Goal: Information Seeking & Learning: Learn about a topic

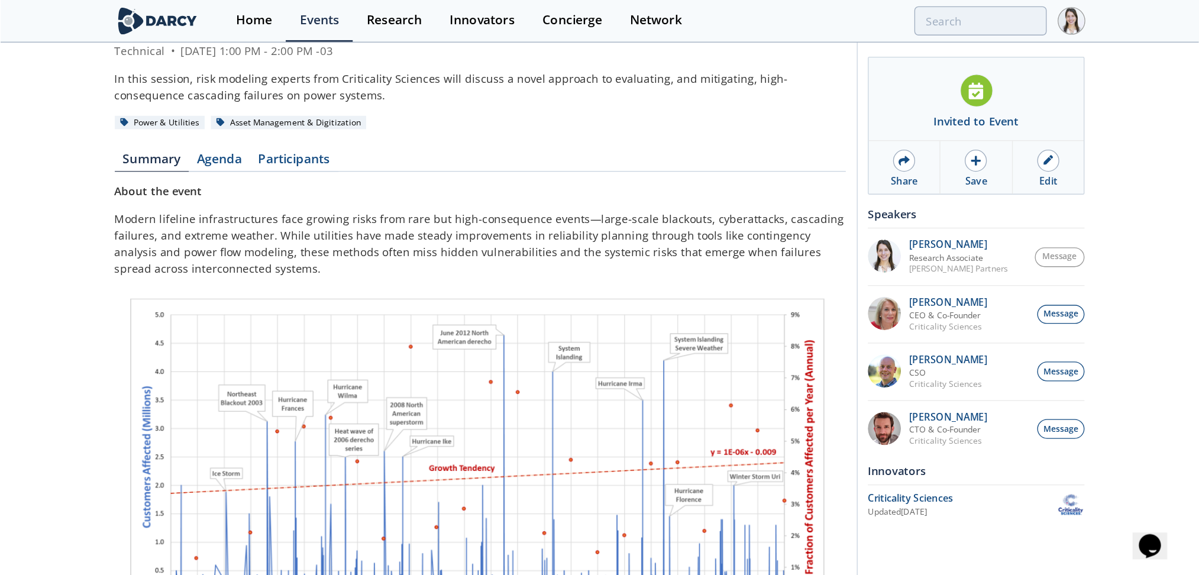
scroll to position [123, 0]
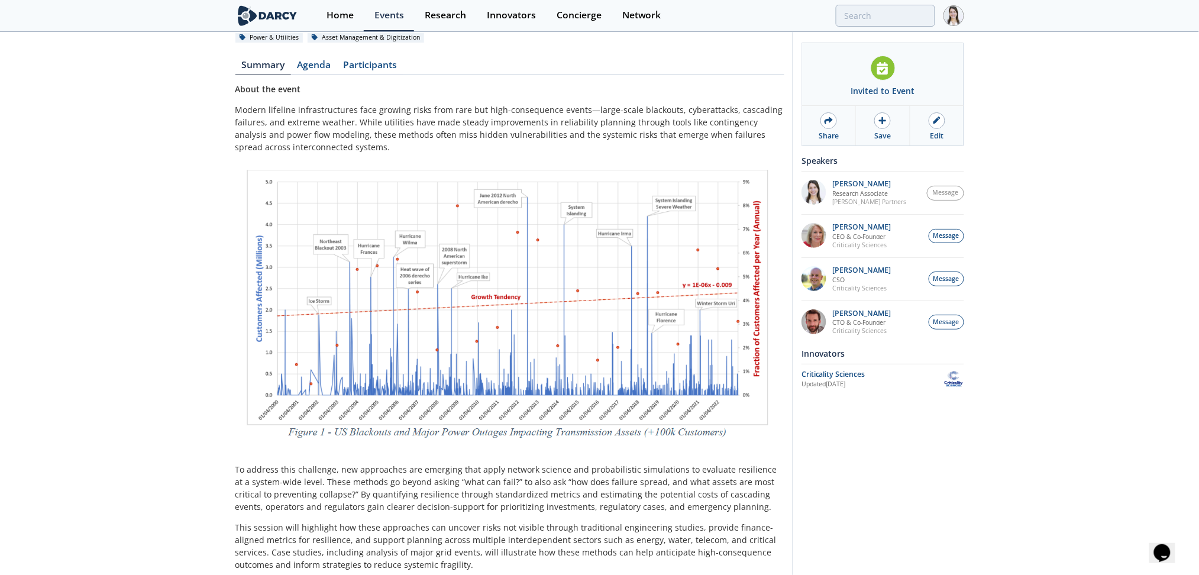
drag, startPoint x: 903, startPoint y: 0, endPoint x: 235, endPoint y: 106, distance: 677.0
click at [235, 106] on div "Quantifying Resilience: Unlocking Hidden Fragilities for High-Impact, Low-Frequ…" at bounding box center [599, 333] width 1199 height 847
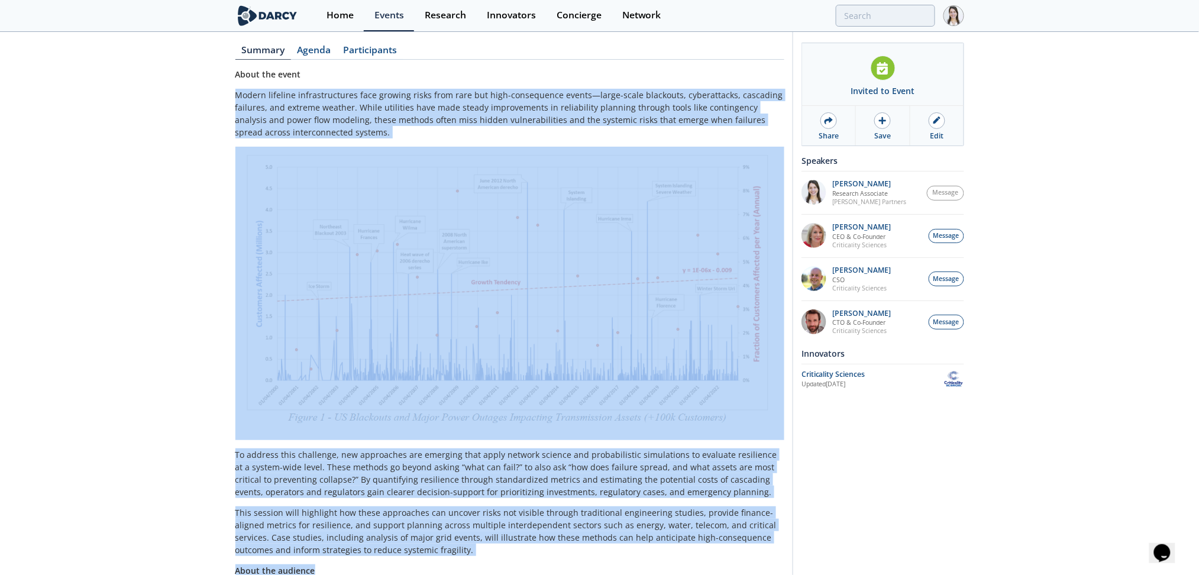
scroll to position [319, 0]
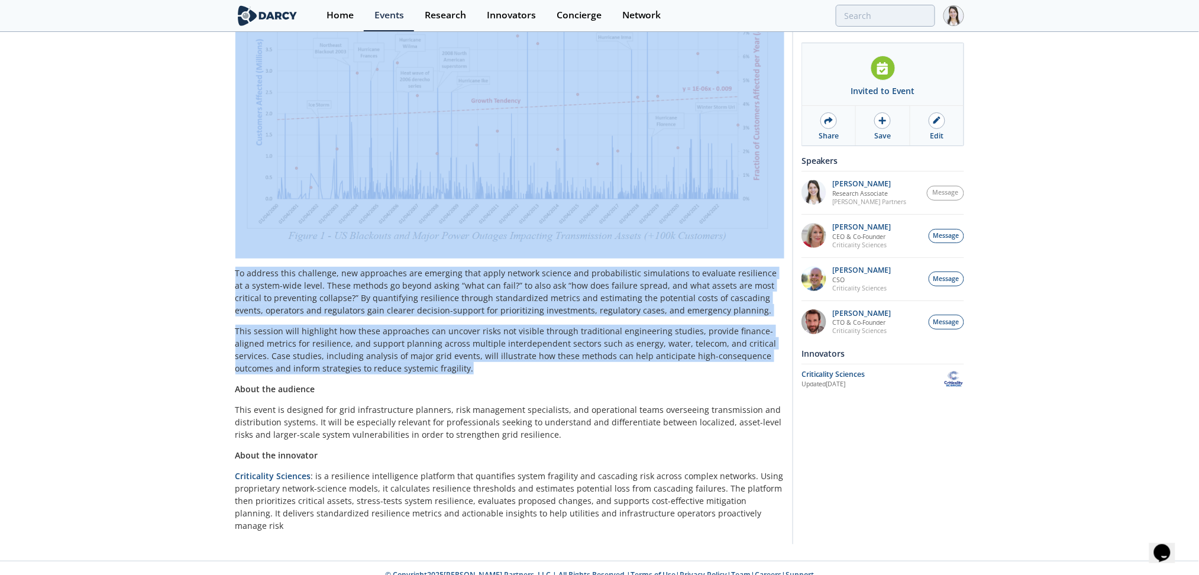
drag, startPoint x: 235, startPoint y: 106, endPoint x: 590, endPoint y: 370, distance: 442.3
click at [590, 370] on div "About the event Modern lifeline infrastructures face growing risks from rare bu…" at bounding box center [509, 209] width 549 height 646
copy div "Loremi dolorsit ametconsectetur adip elitsed doeiu temp inci utl etdo-magnaaliq…"
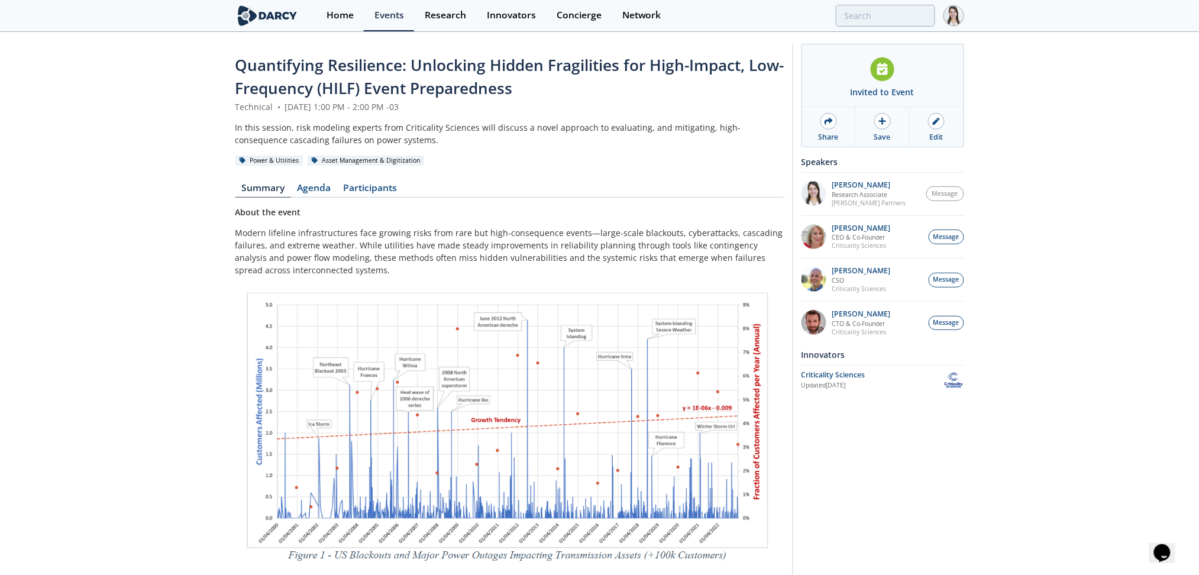
click at [870, 431] on div "Invited to Event Share Save Edit Please check your calendar for the event invit…" at bounding box center [879, 454] width 172 height 820
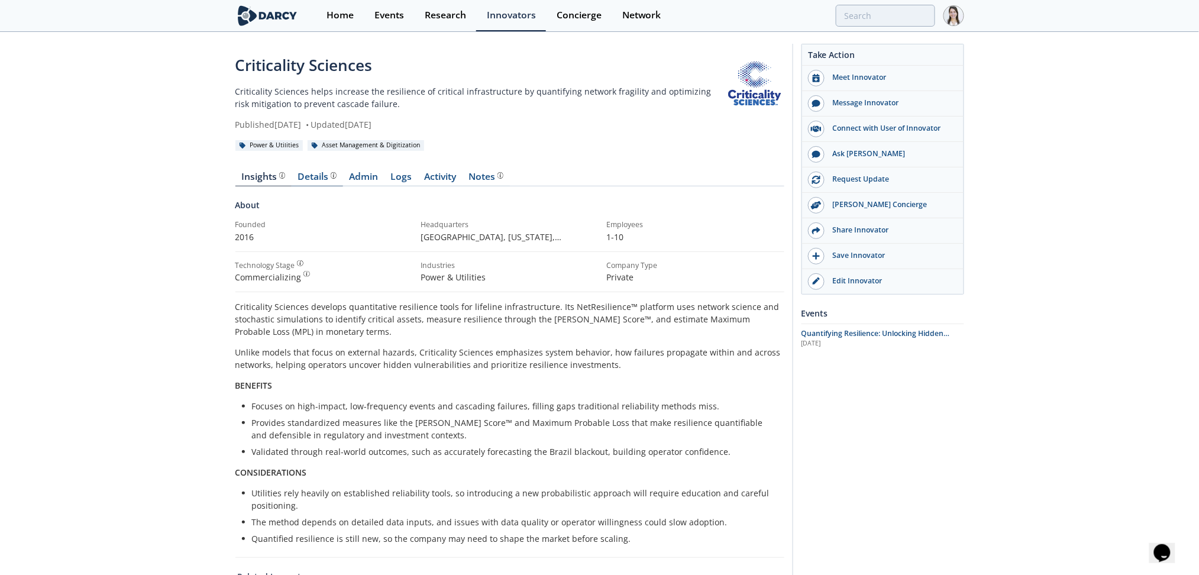
click at [317, 182] on div "Details" at bounding box center [317, 176] width 39 height 9
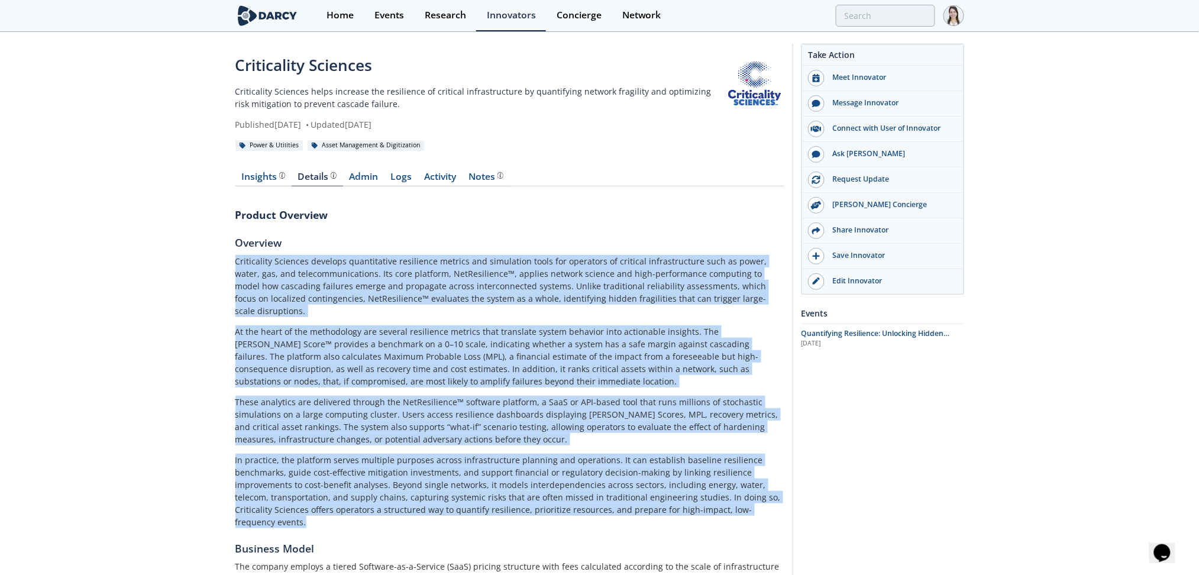
drag, startPoint x: 238, startPoint y: 260, endPoint x: 778, endPoint y: 503, distance: 592.2
click at [778, 503] on div "Criticality Sciences develops quantitative resilience metrics and simulation to…" at bounding box center [509, 391] width 549 height 273
copy div "Loremipsumd Sitametc adipisci elitseddoeiu temporinci utlabor etd magnaaliqu en…"
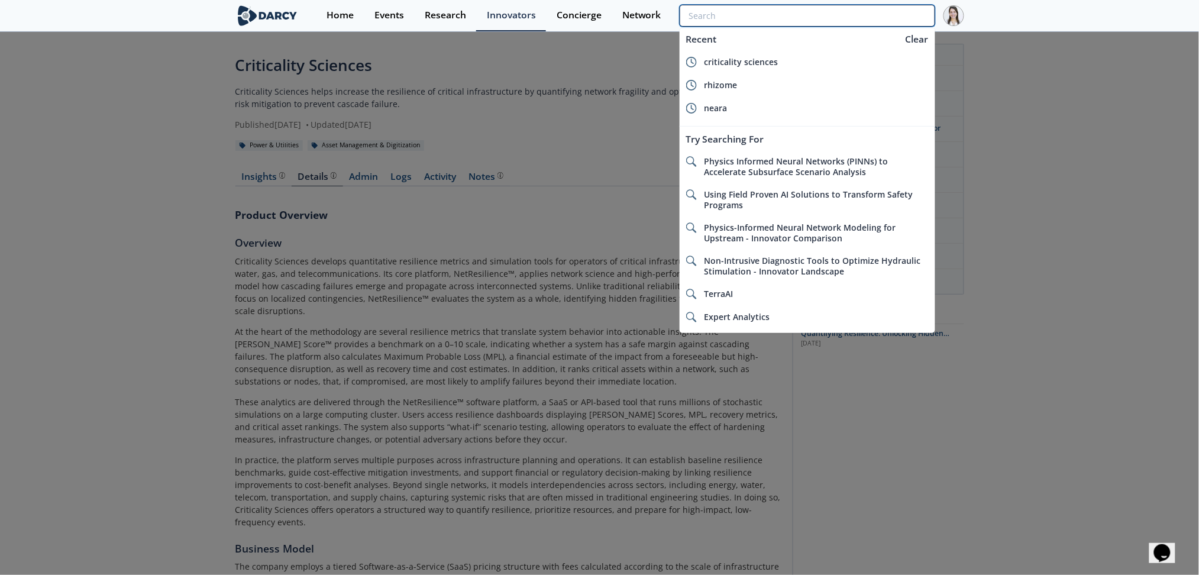
click at [911, 21] on input "search" at bounding box center [807, 16] width 255 height 22
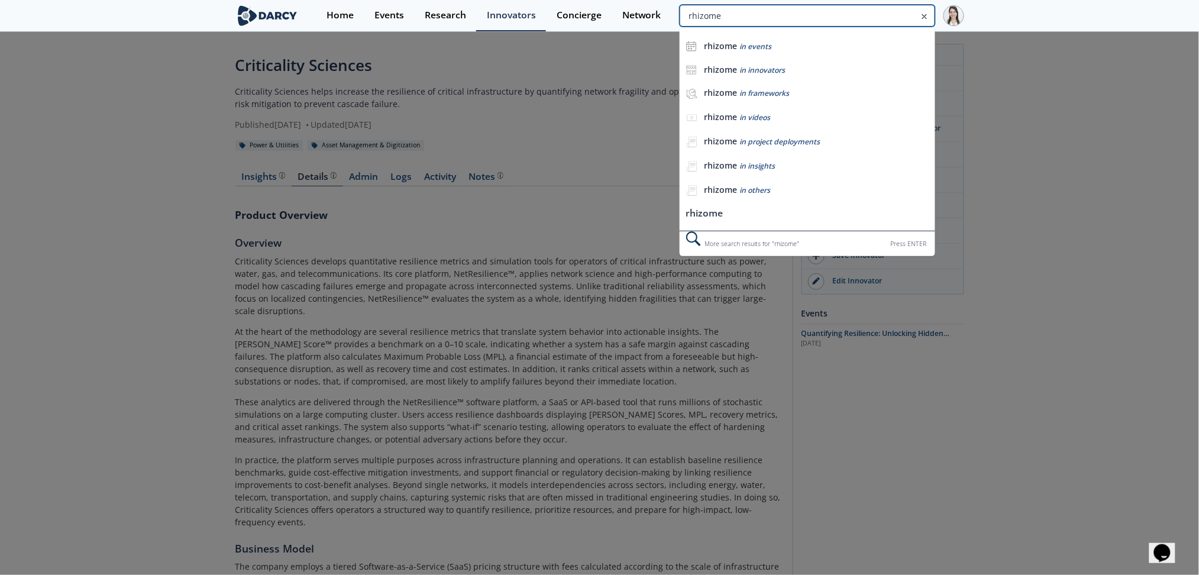
type input "rhizome"
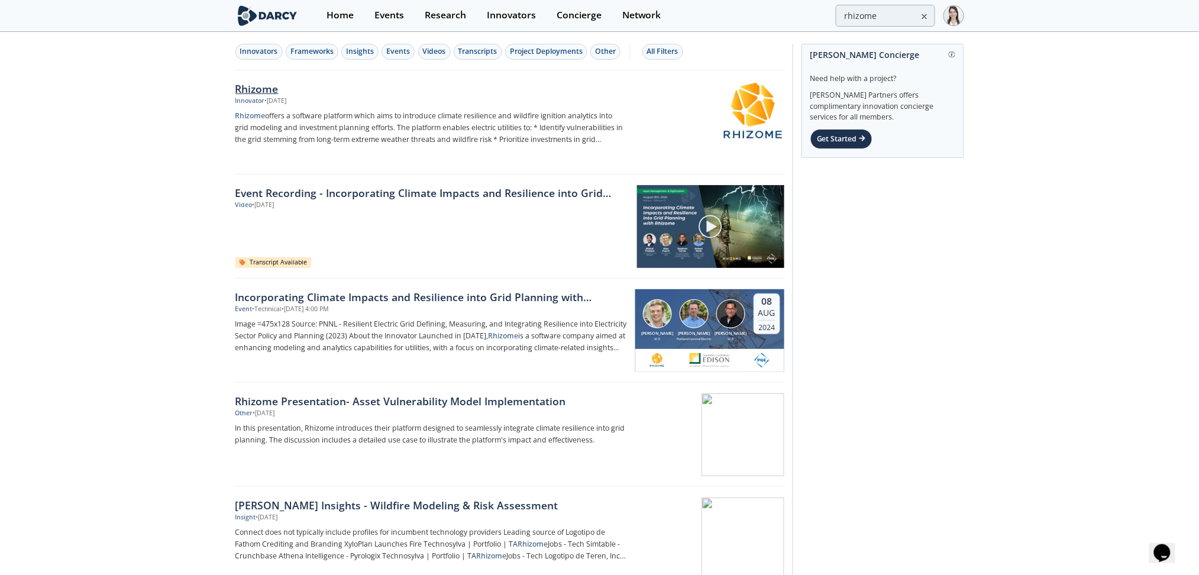
click at [734, 117] on img at bounding box center [753, 112] width 58 height 58
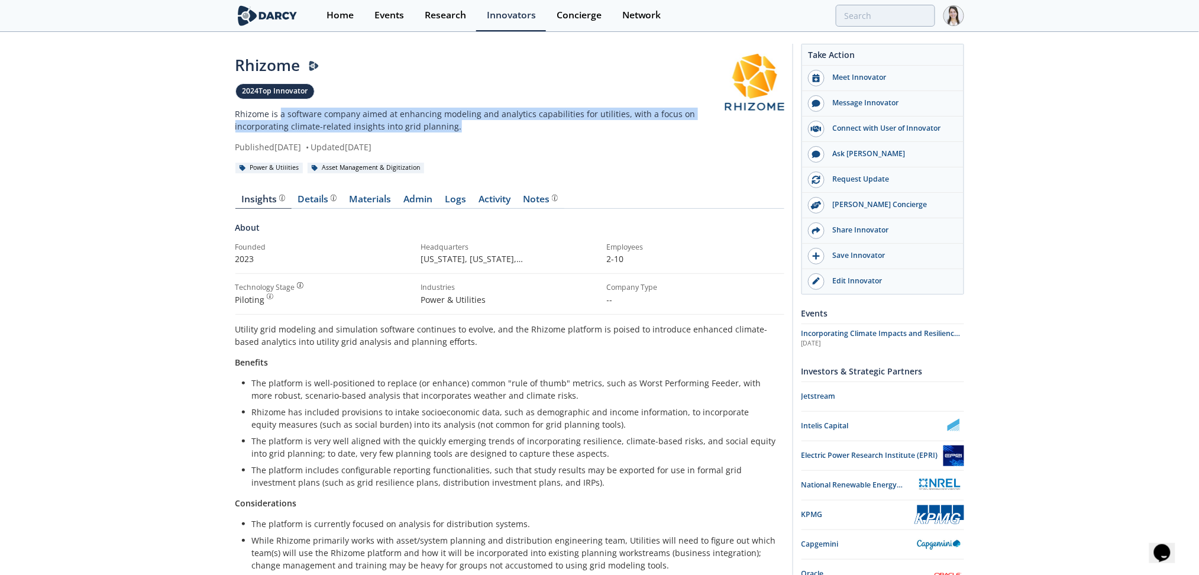
drag, startPoint x: 451, startPoint y: 127, endPoint x: 279, endPoint y: 112, distance: 172.8
click at [279, 112] on p "Rhizome is a software company aimed at enhancing modeling and analytics capabil…" at bounding box center [480, 120] width 490 height 25
click at [315, 203] on div "Details" at bounding box center [317, 199] width 39 height 9
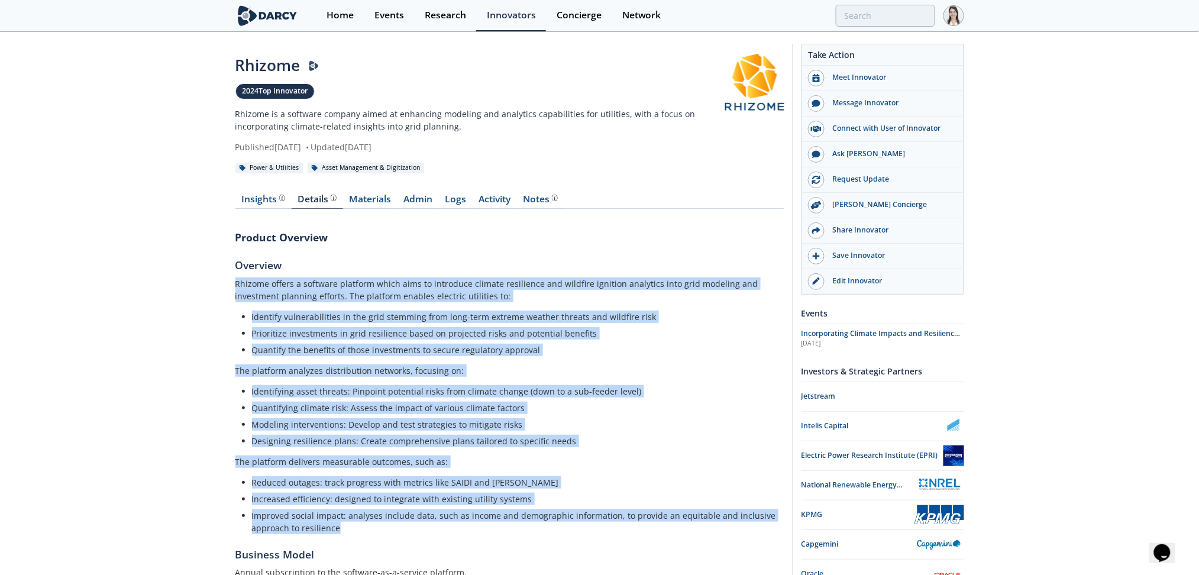
drag, startPoint x: 232, startPoint y: 282, endPoint x: 460, endPoint y: 524, distance: 332.3
click at [460, 524] on div "Rhizome 2024 Top Innovator Rhizome is a software company aimed at enhancing mod…" at bounding box center [599, 563] width 1199 height 1061
copy div "Rhizome offers a software platform which aims to introduce climate resilience a…"
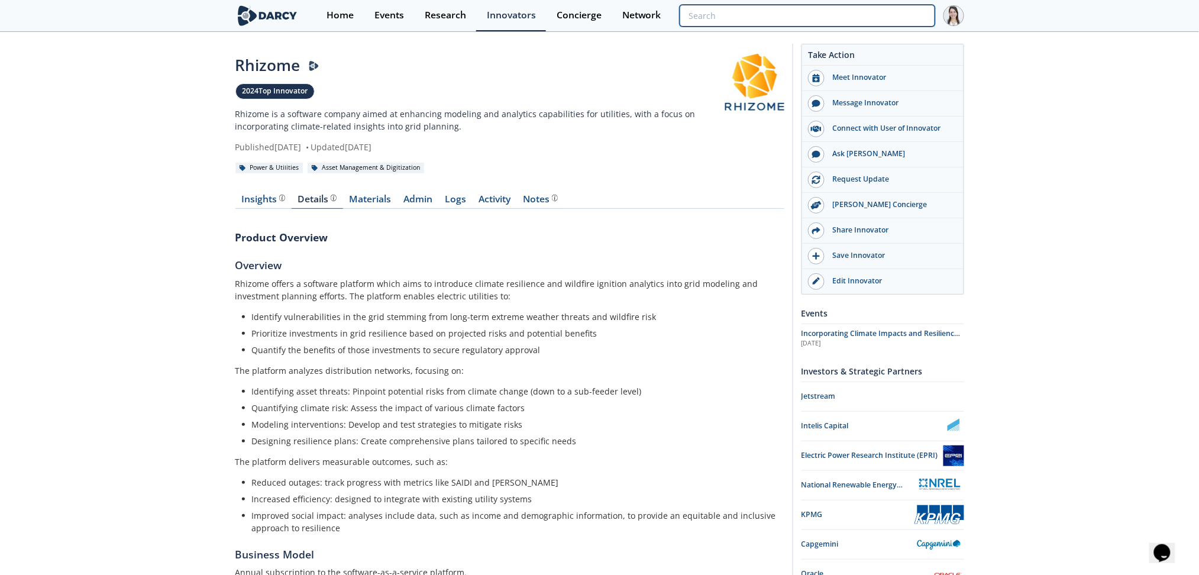
click at [848, 20] on input "search" at bounding box center [807, 16] width 255 height 22
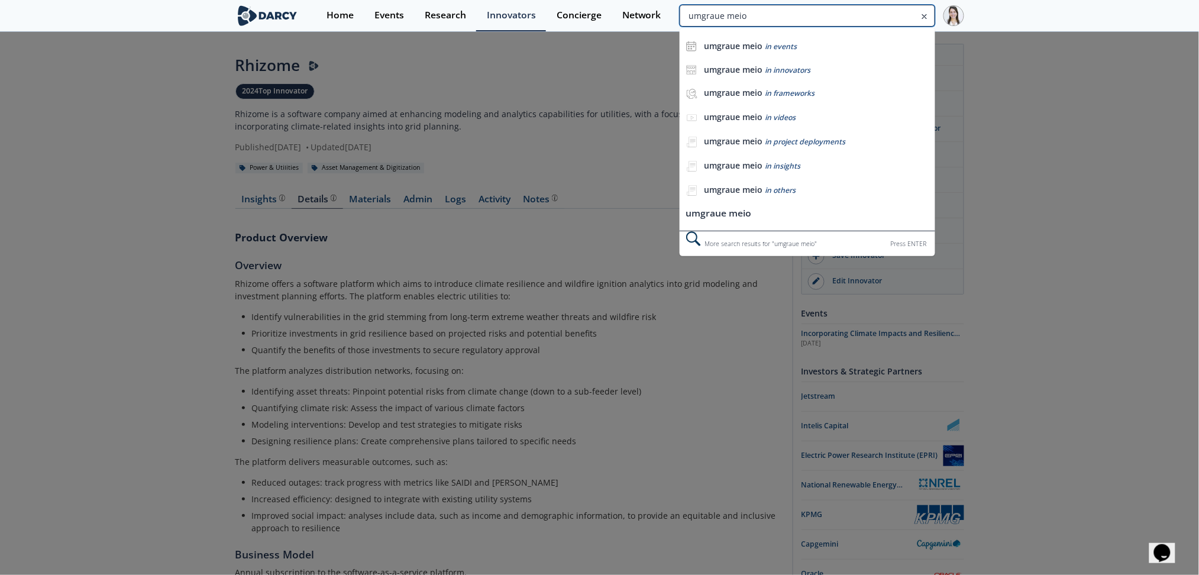
type input "umgraue meio"
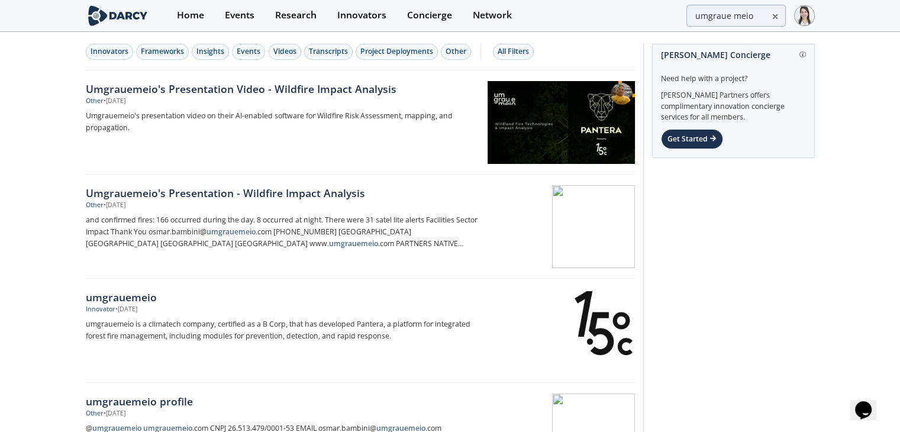
drag, startPoint x: 1203, startPoint y: 0, endPoint x: 151, endPoint y: 299, distance: 1094.3
click at [151, 299] on div "umgrauemeio" at bounding box center [282, 296] width 392 height 15
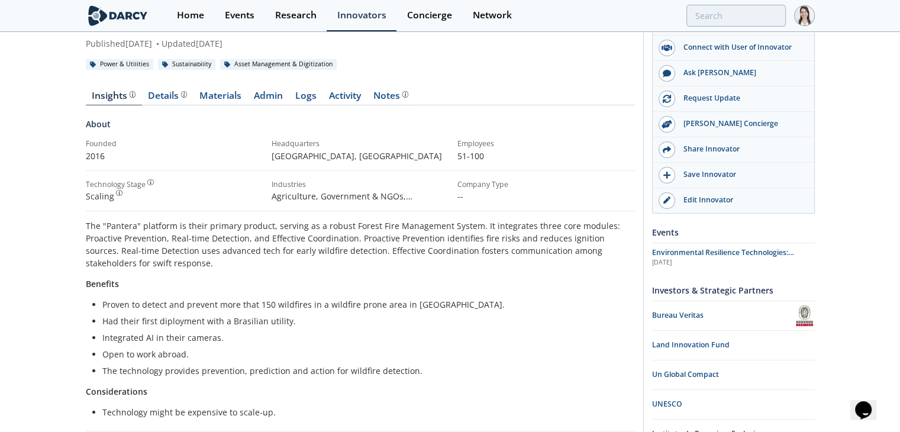
scroll to position [118, 0]
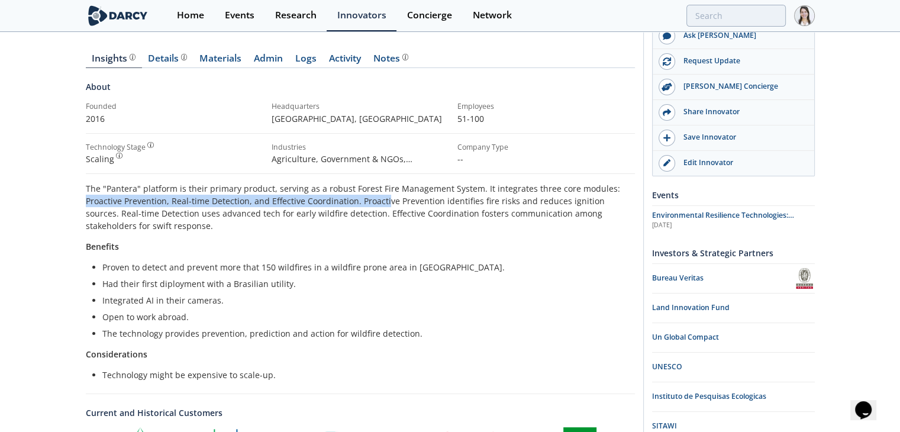
drag, startPoint x: 86, startPoint y: 200, endPoint x: 383, endPoint y: 200, distance: 297.0
click at [383, 200] on p "The "Pantera" platform is their primary product, serving as a robust Forest Fir…" at bounding box center [360, 207] width 549 height 50
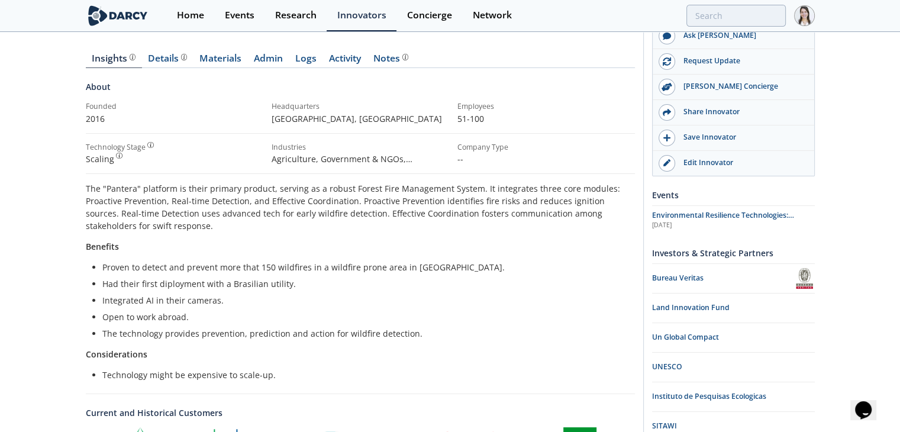
click at [447, 195] on p "The "Pantera" platform is their primary product, serving as a robust Forest Fir…" at bounding box center [360, 207] width 549 height 50
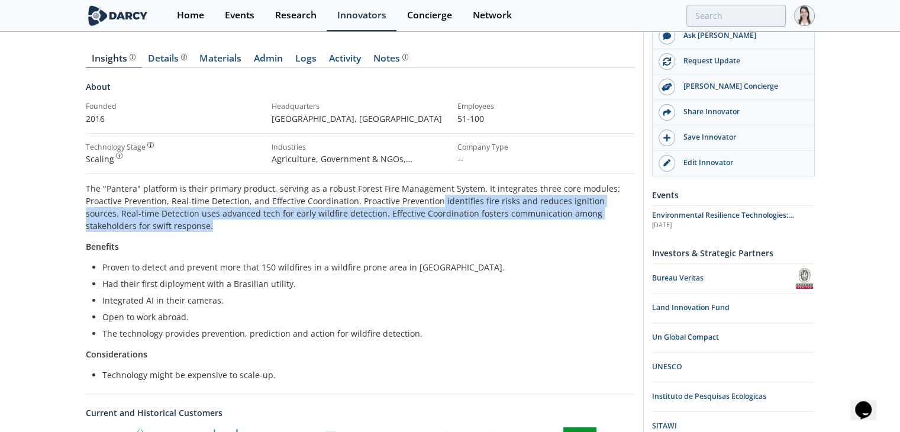
drag, startPoint x: 435, startPoint y: 199, endPoint x: 615, endPoint y: 223, distance: 180.8
click at [615, 223] on p "The "Pantera" platform is their primary product, serving as a robust Forest Fir…" at bounding box center [360, 207] width 549 height 50
copy p "identifies fire risks and reduces ignition sources. Real-time Detection uses ad…"
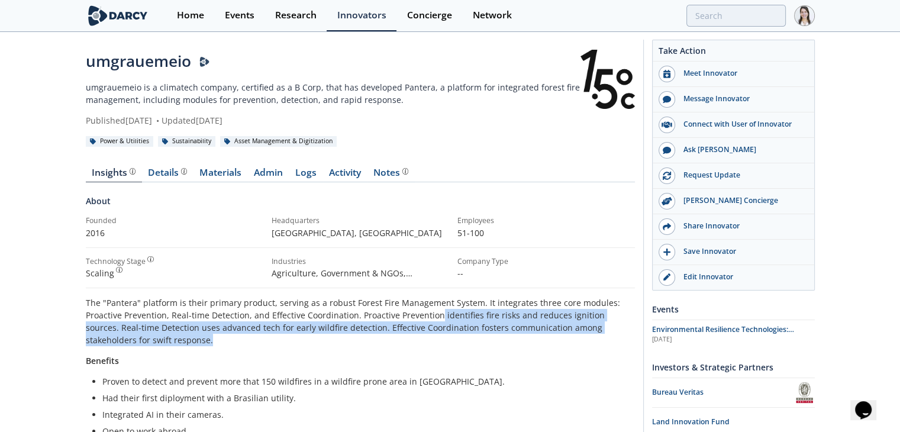
scroll to position [0, 0]
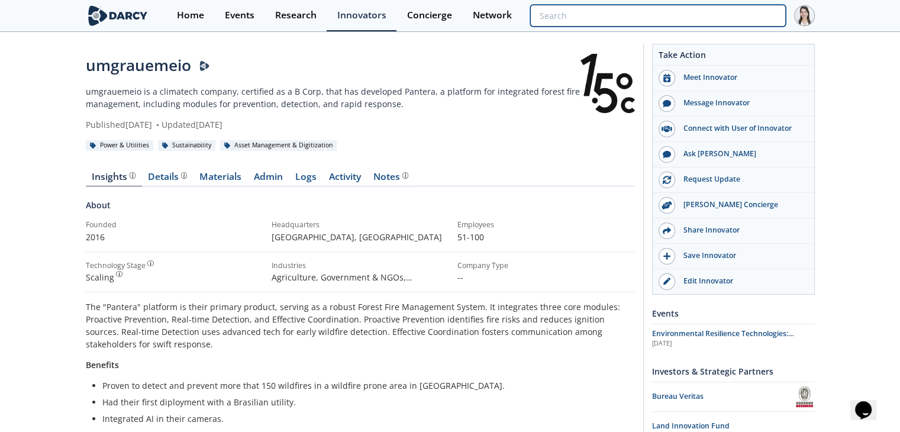
click at [713, 20] on input "search" at bounding box center [657, 16] width 255 height 22
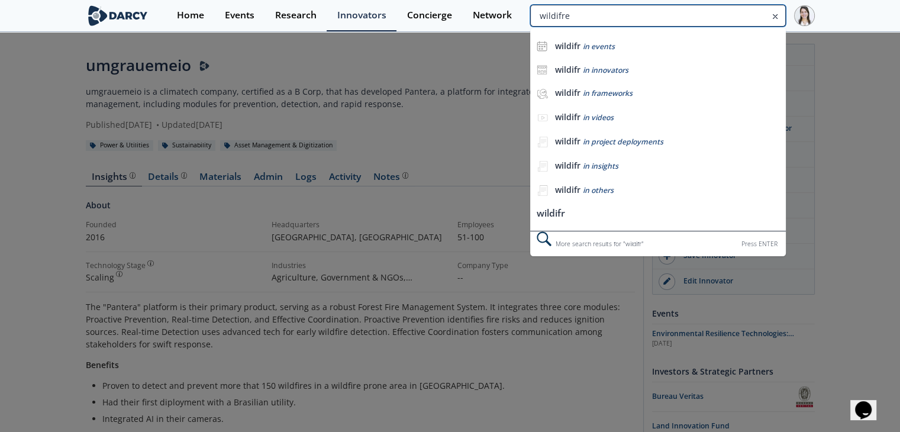
type input "wildifre"
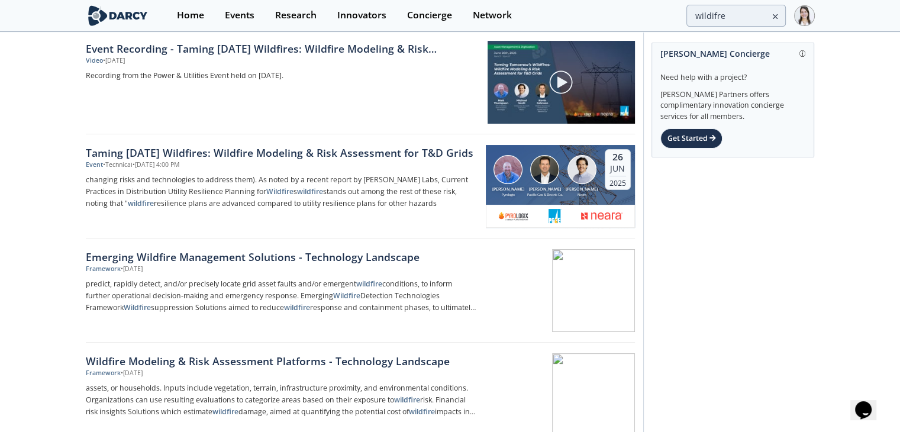
scroll to position [118, 0]
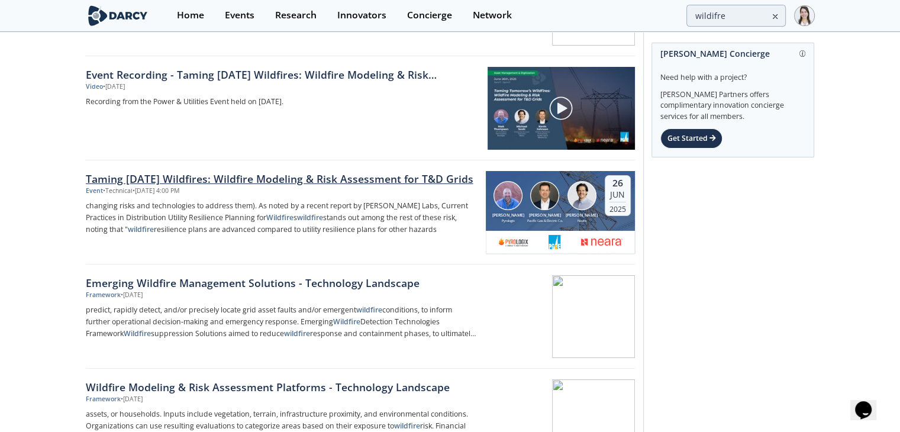
click at [270, 184] on div "Taming [DATE] Wildfires: Wildfire Modeling & Risk Assessment for T&D Grids" at bounding box center [282, 178] width 392 height 15
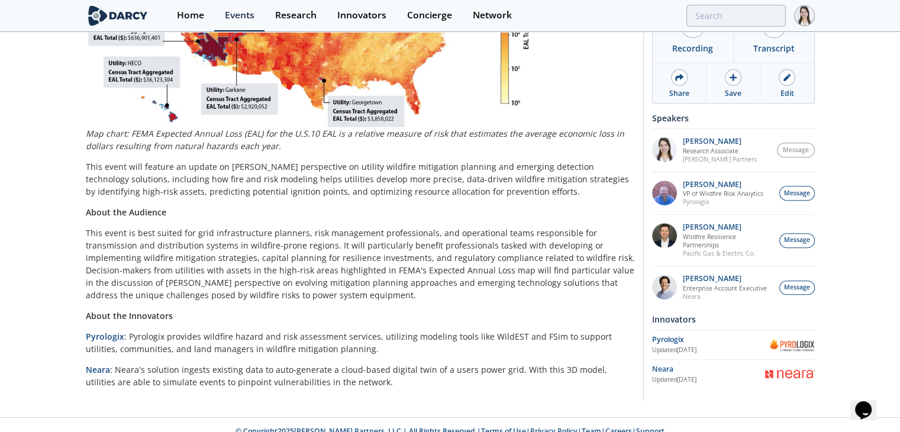
scroll to position [427, 0]
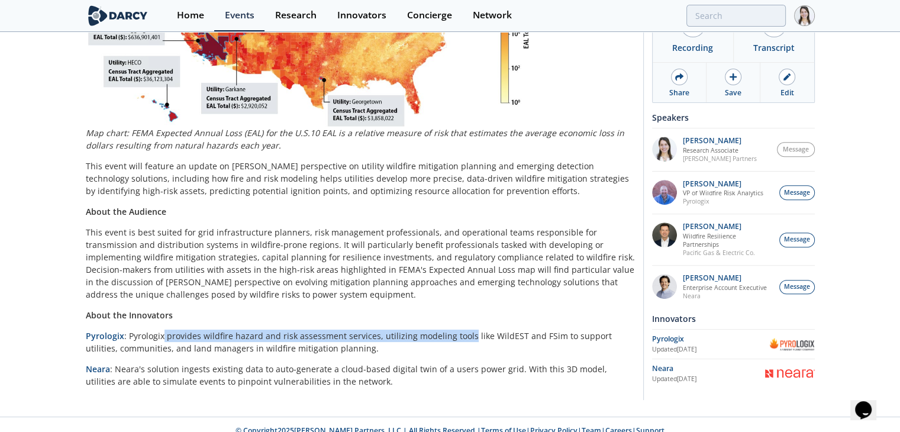
drag, startPoint x: 163, startPoint y: 322, endPoint x: 464, endPoint y: 320, distance: 301.8
click at [464, 330] on p "Pyrologix : Pyrologix provides wildfire hazard and risk assessment services, ut…" at bounding box center [360, 342] width 549 height 25
copy p "provides wildfire hazard and risk assessment services, utilizing modeling tools"
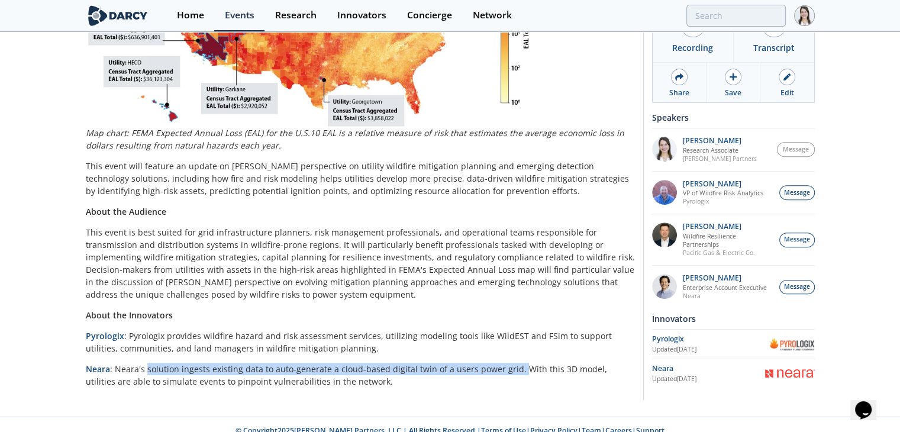
drag, startPoint x: 146, startPoint y: 357, endPoint x: 514, endPoint y: 351, distance: 367.5
click at [514, 363] on p "Neara : Neara's solution ingests existing data to auto-generate a cloud-based d…" at bounding box center [360, 375] width 549 height 25
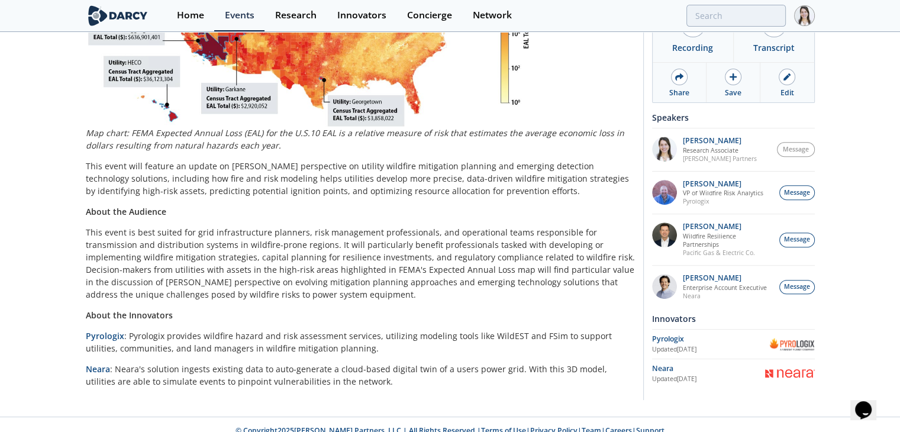
click at [544, 363] on p "Neara : Neara's solution ingests existing data to auto-generate a cloud-based d…" at bounding box center [360, 375] width 549 height 25
click at [559, 363] on p "Neara : Neara's solution ingests existing data to auto-generate a cloud-based d…" at bounding box center [360, 375] width 549 height 25
click at [556, 363] on p "Neara : Neara's solution ingests existing data to auto-generate a cloud-based d…" at bounding box center [360, 375] width 549 height 25
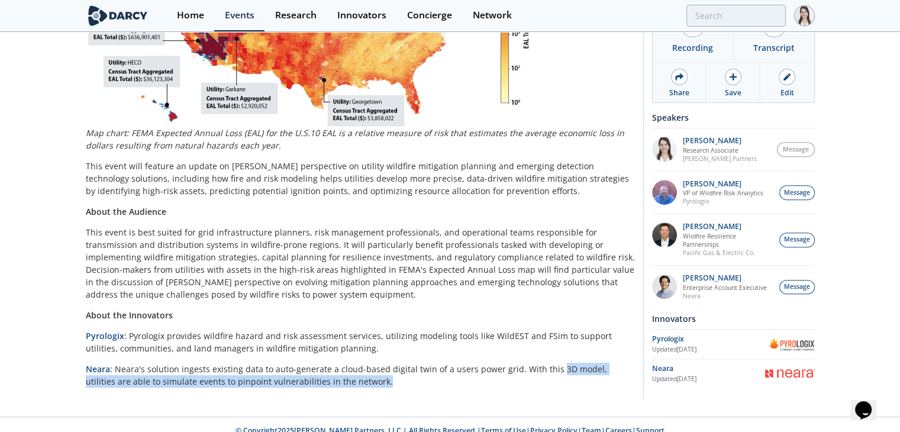
drag, startPoint x: 548, startPoint y: 357, endPoint x: 575, endPoint y: 373, distance: 31.9
click at [575, 373] on p "Neara : Neara's solution ingests existing data to auto-generate a cloud-based d…" at bounding box center [360, 375] width 549 height 25
copy p "3D model, utilities are able to simulate events to pinpoint vulnerabilities in …"
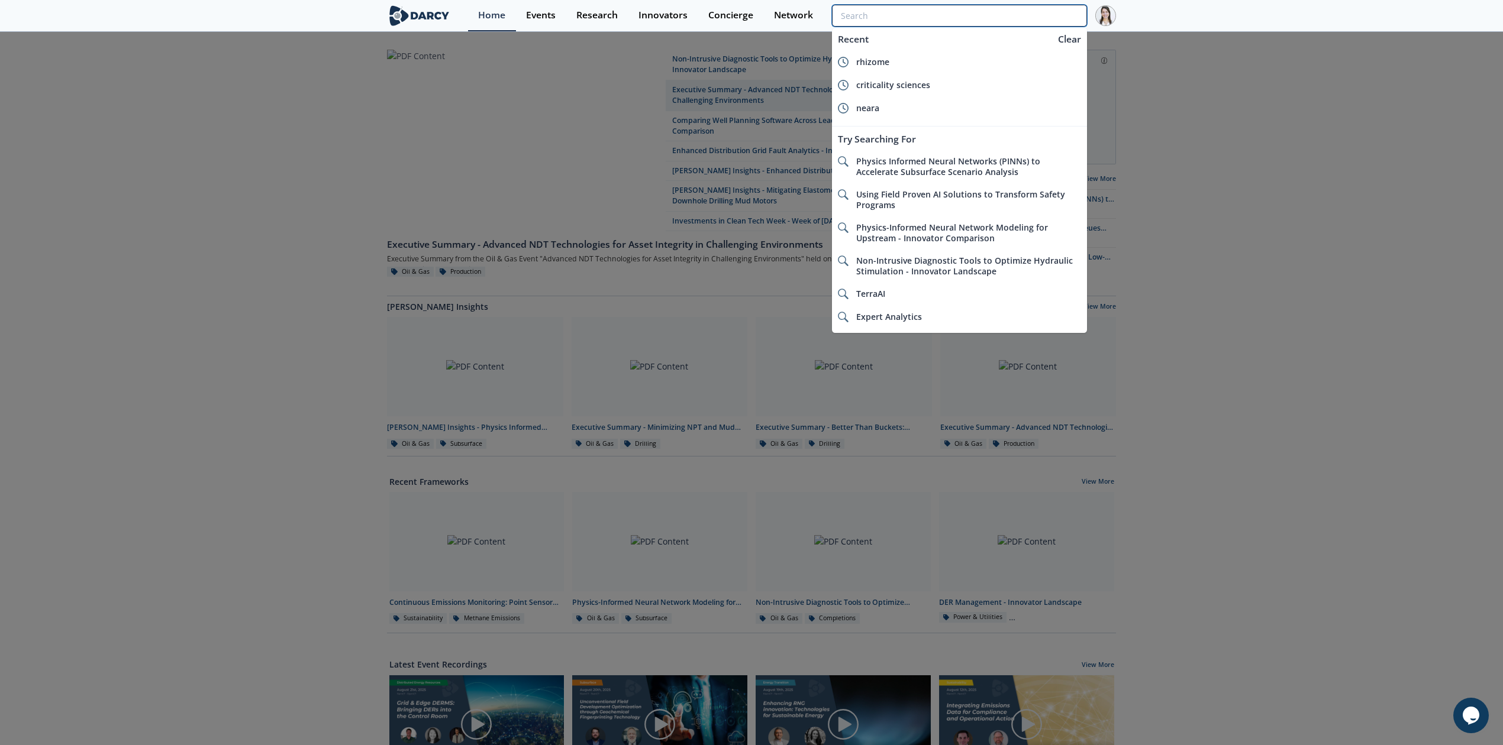
click at [1065, 14] on input "search" at bounding box center [959, 16] width 255 height 22
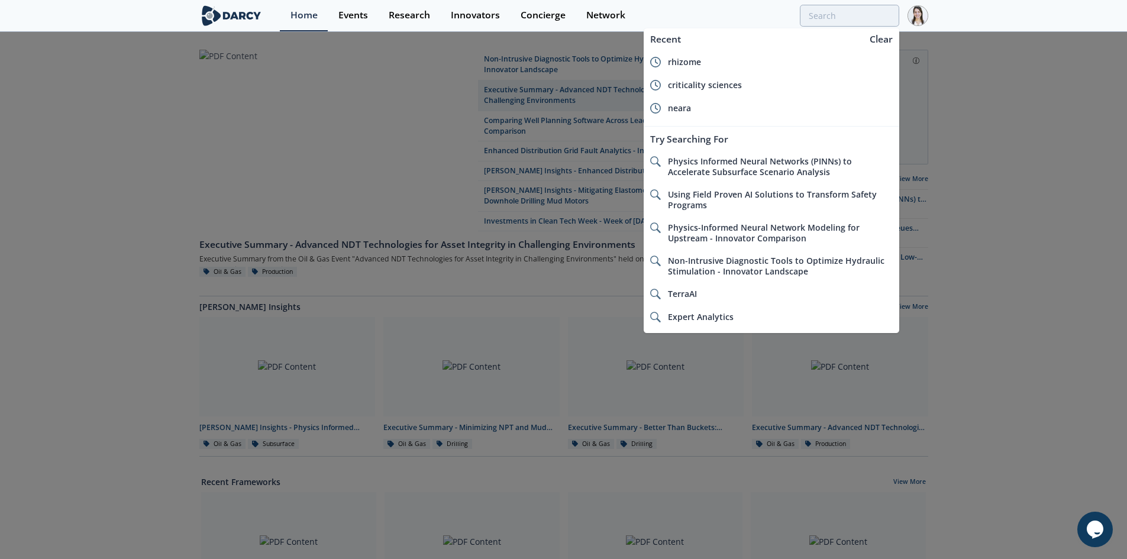
click at [1004, 130] on div at bounding box center [563, 279] width 1127 height 559
